Goal: Transaction & Acquisition: Book appointment/travel/reservation

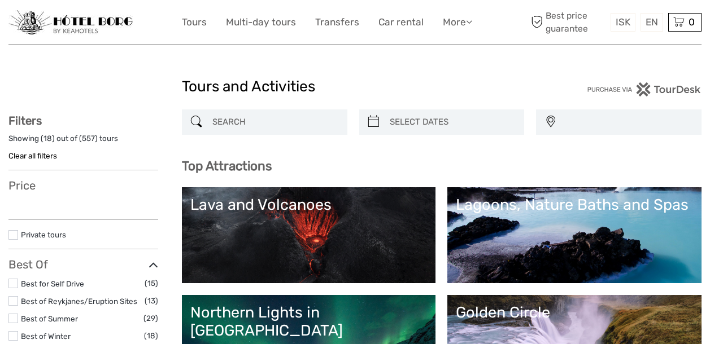
select select
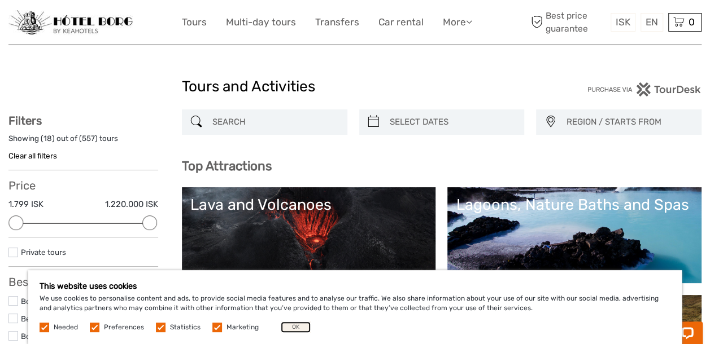
click at [287, 327] on button "OK" at bounding box center [296, 327] width 30 height 11
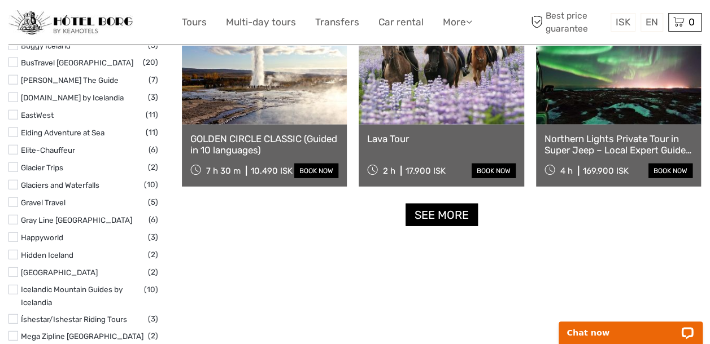
scroll to position [1413, 0]
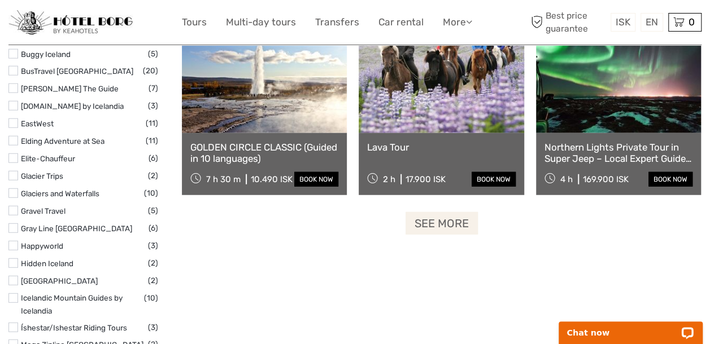
click at [439, 221] on link "See more" at bounding box center [441, 223] width 72 height 23
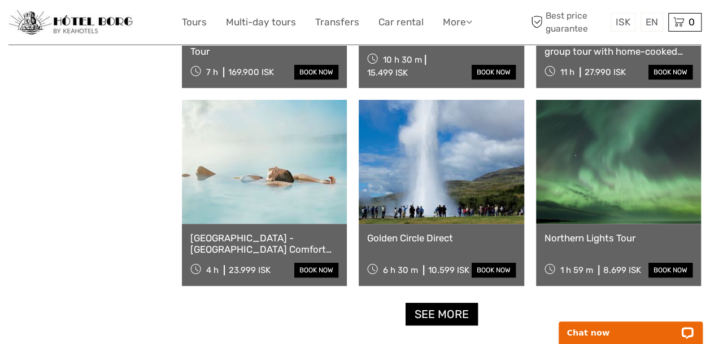
scroll to position [2252, 0]
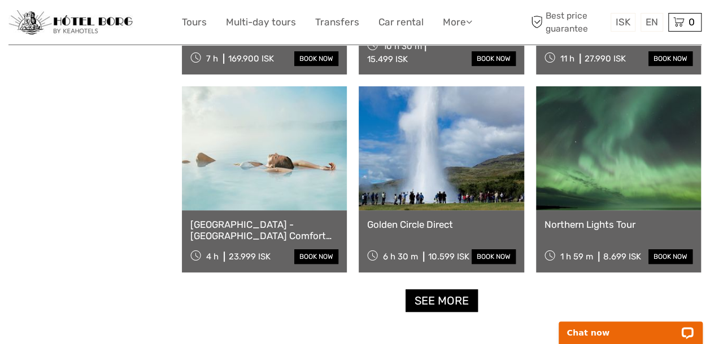
click at [308, 183] on link at bounding box center [264, 148] width 165 height 124
